Goal: Book appointment/travel/reservation

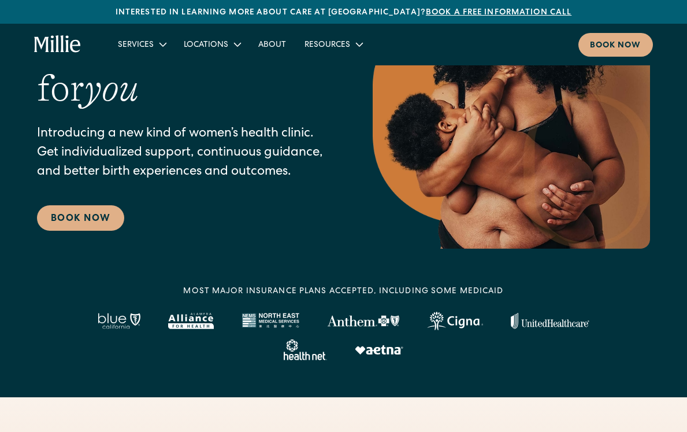
scroll to position [125, 0]
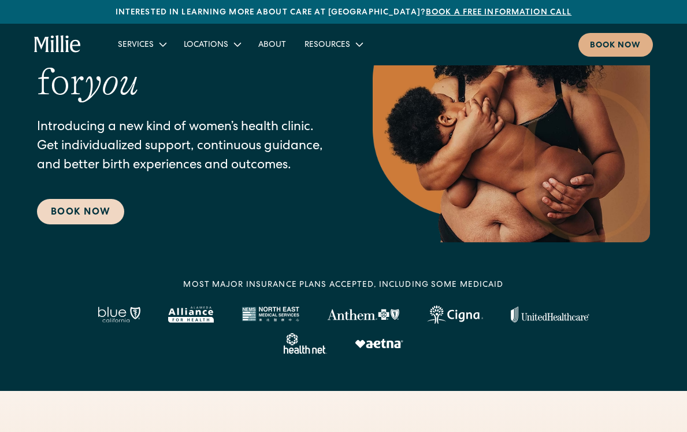
click at [105, 215] on link "Book Now" at bounding box center [80, 211] width 87 height 25
click at [104, 210] on link "Book Now" at bounding box center [80, 211] width 87 height 25
